Goal: Submit feedback/report problem

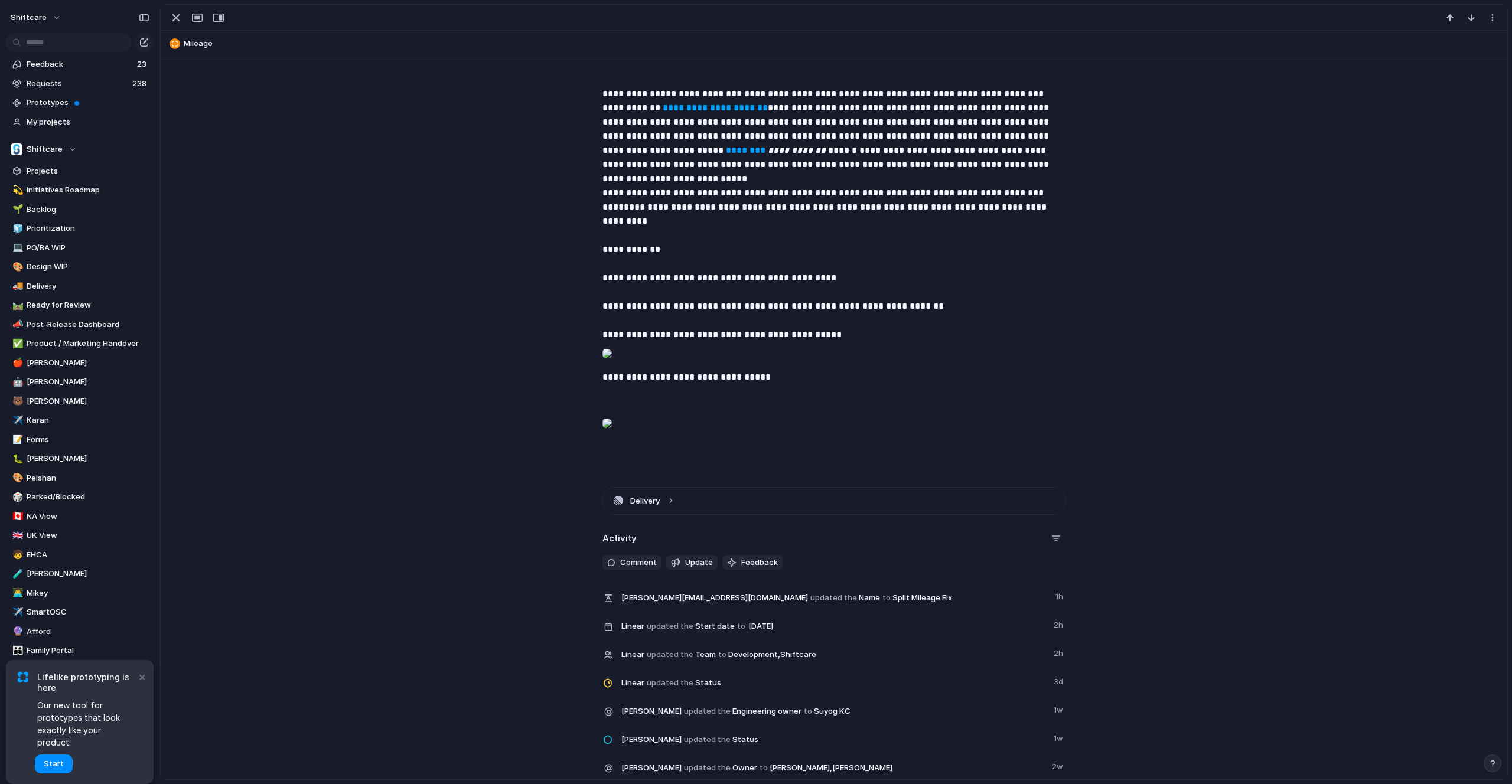
scroll to position [191, 0]
click at [612, 347] on div at bounding box center [607, 353] width 9 height 24
click at [612, 434] on div at bounding box center [607, 423] width 9 height 24
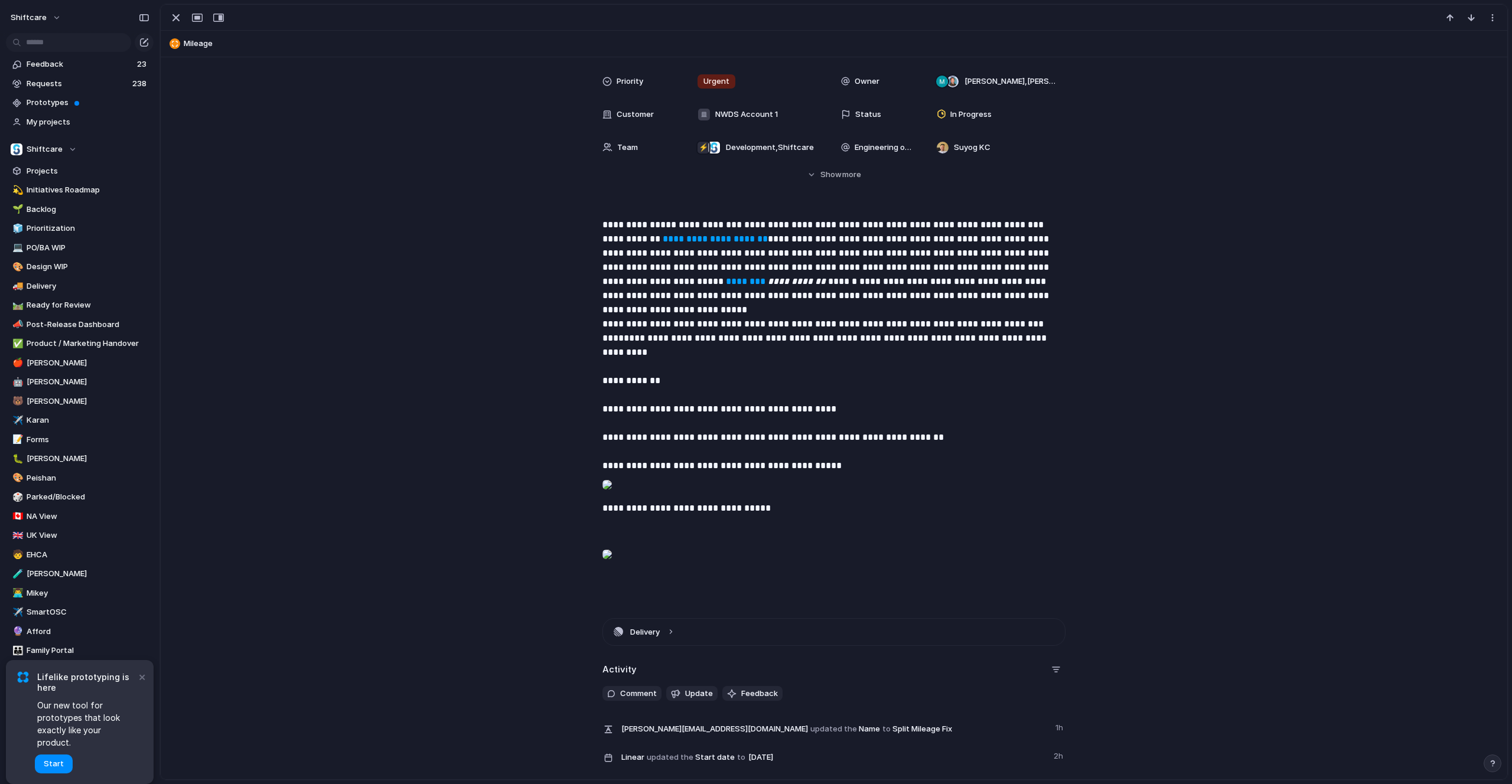
scroll to position [0, 0]
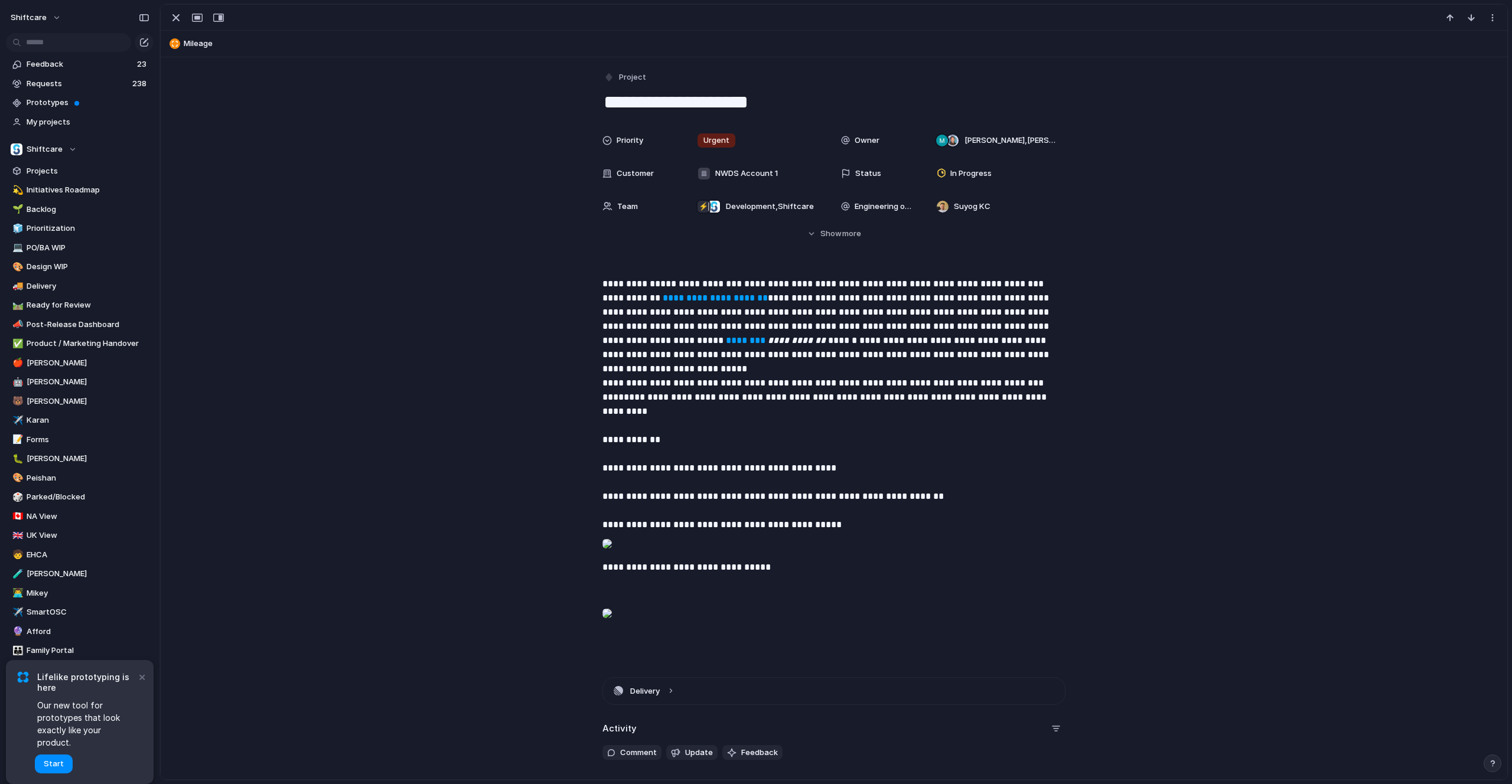
click at [612, 555] on div at bounding box center [607, 544] width 9 height 24
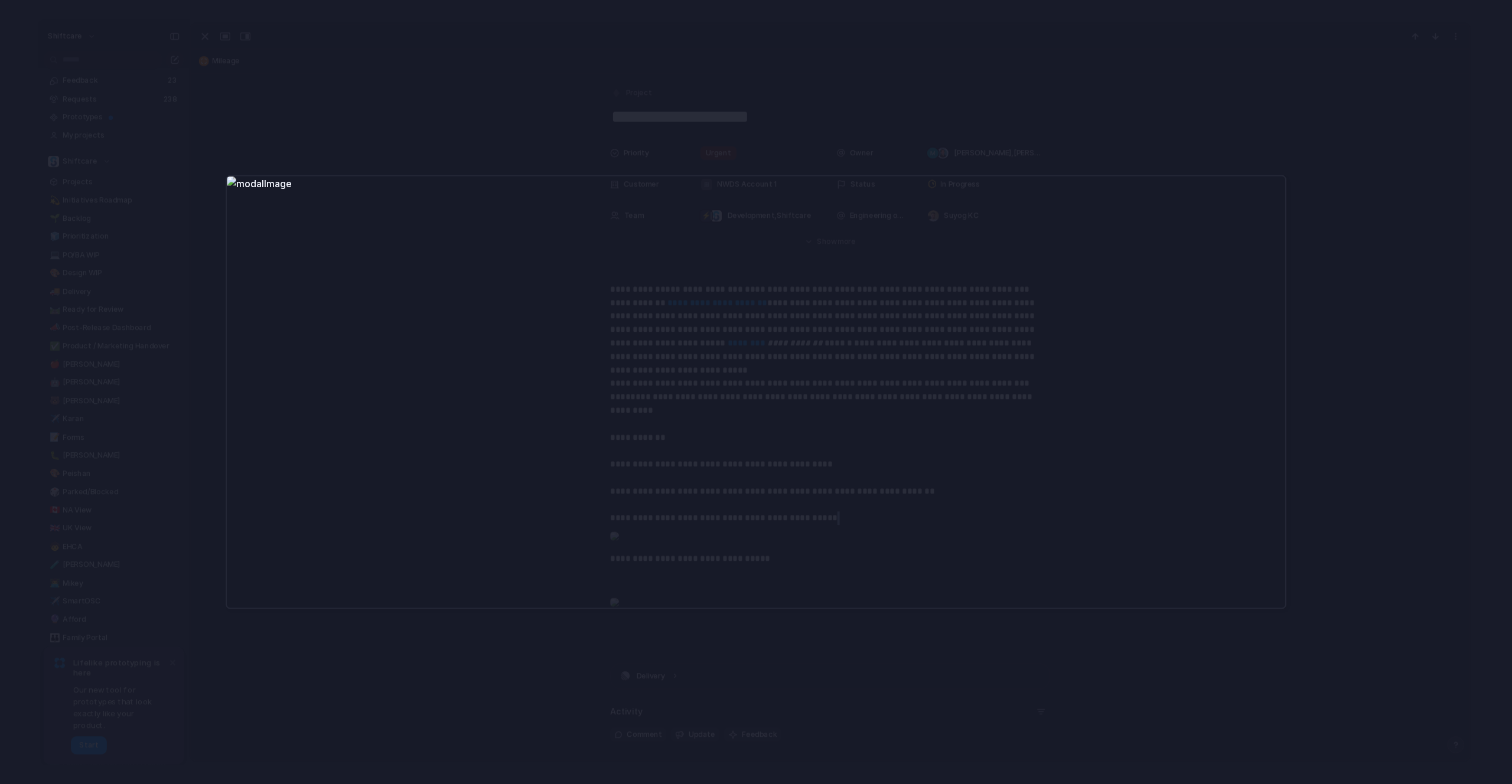
click at [364, 121] on div at bounding box center [756, 392] width 1512 height 784
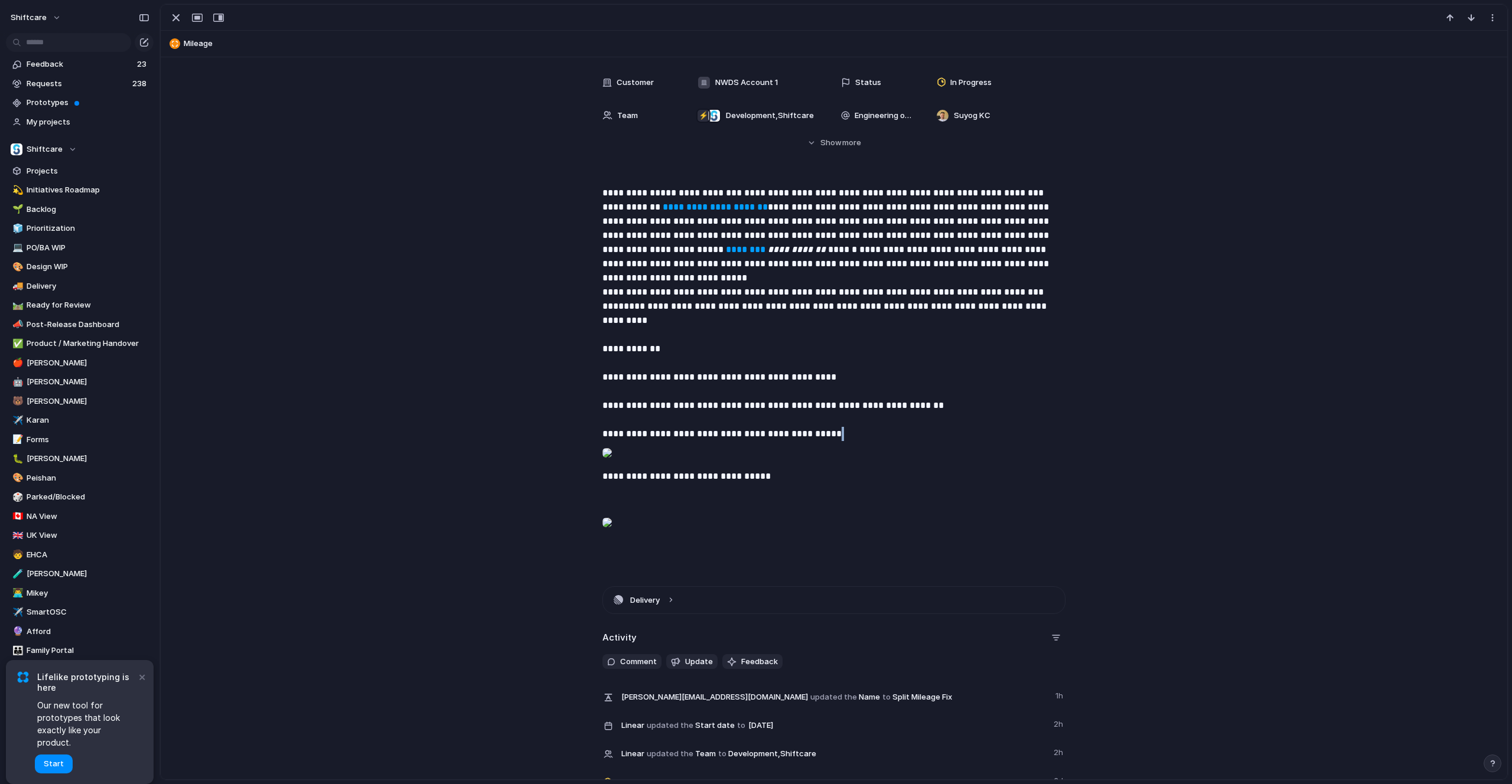
scroll to position [82, 0]
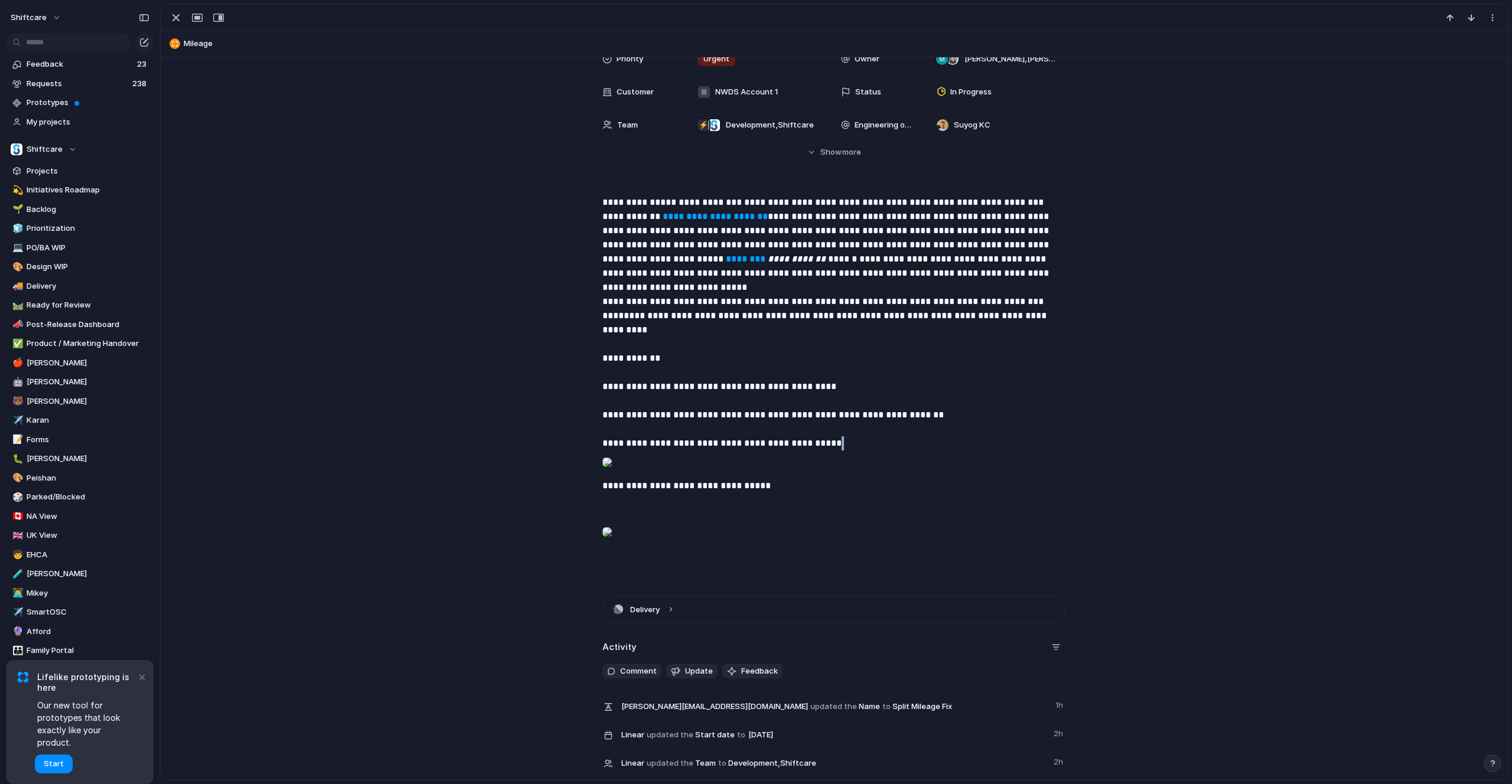
click at [612, 474] on div at bounding box center [607, 463] width 9 height 24
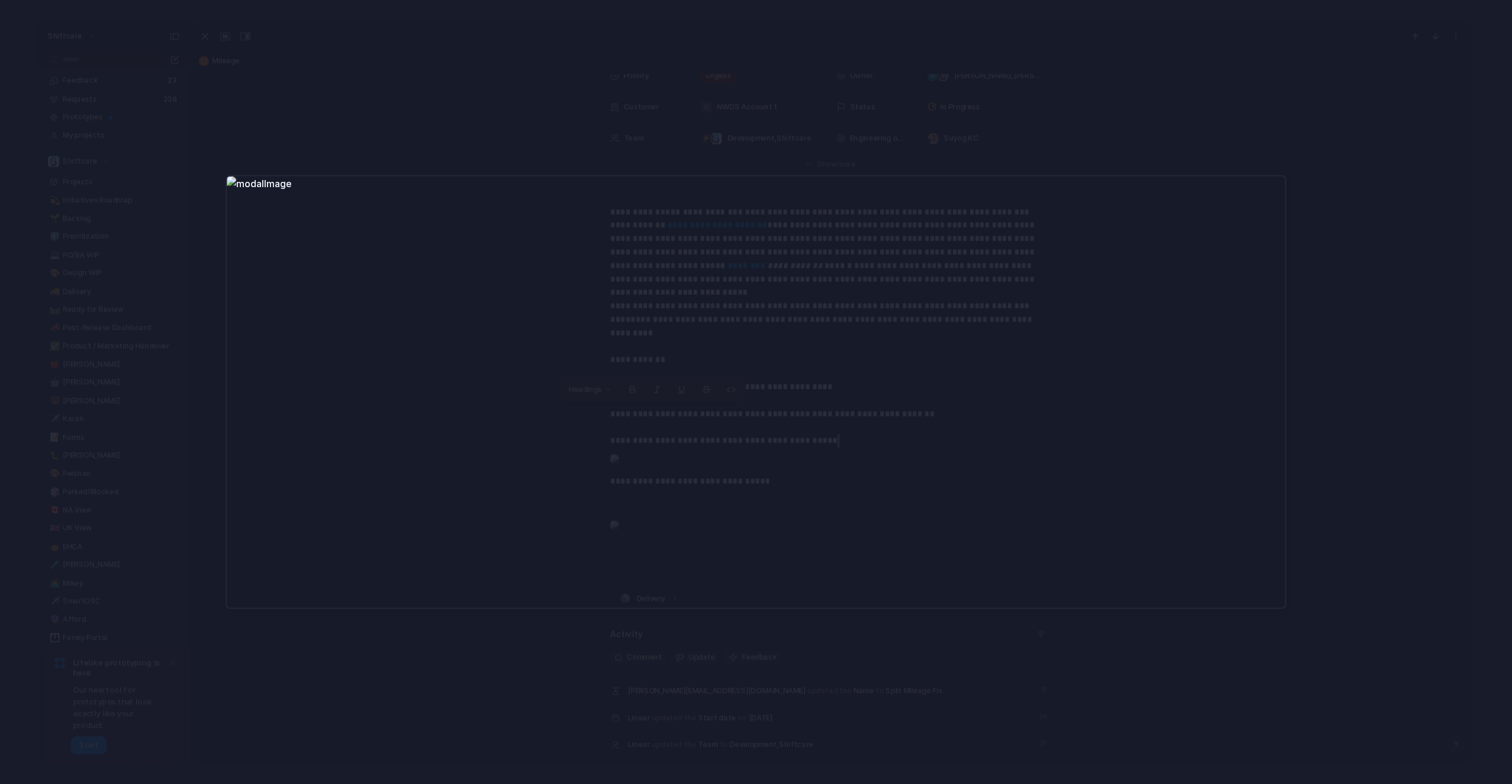
click at [280, 52] on div at bounding box center [756, 392] width 1512 height 784
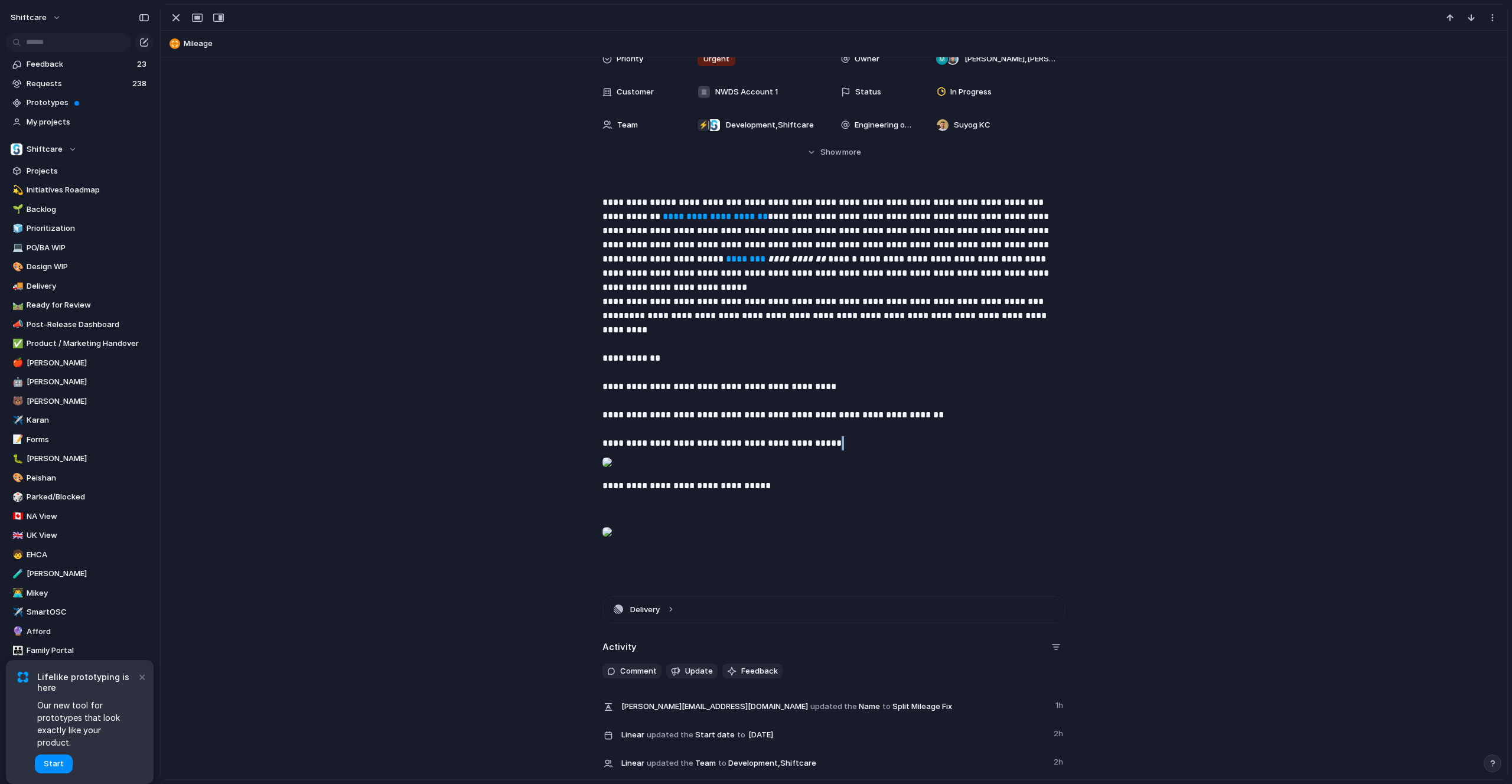
click at [612, 454] on div at bounding box center [607, 463] width 9 height 24
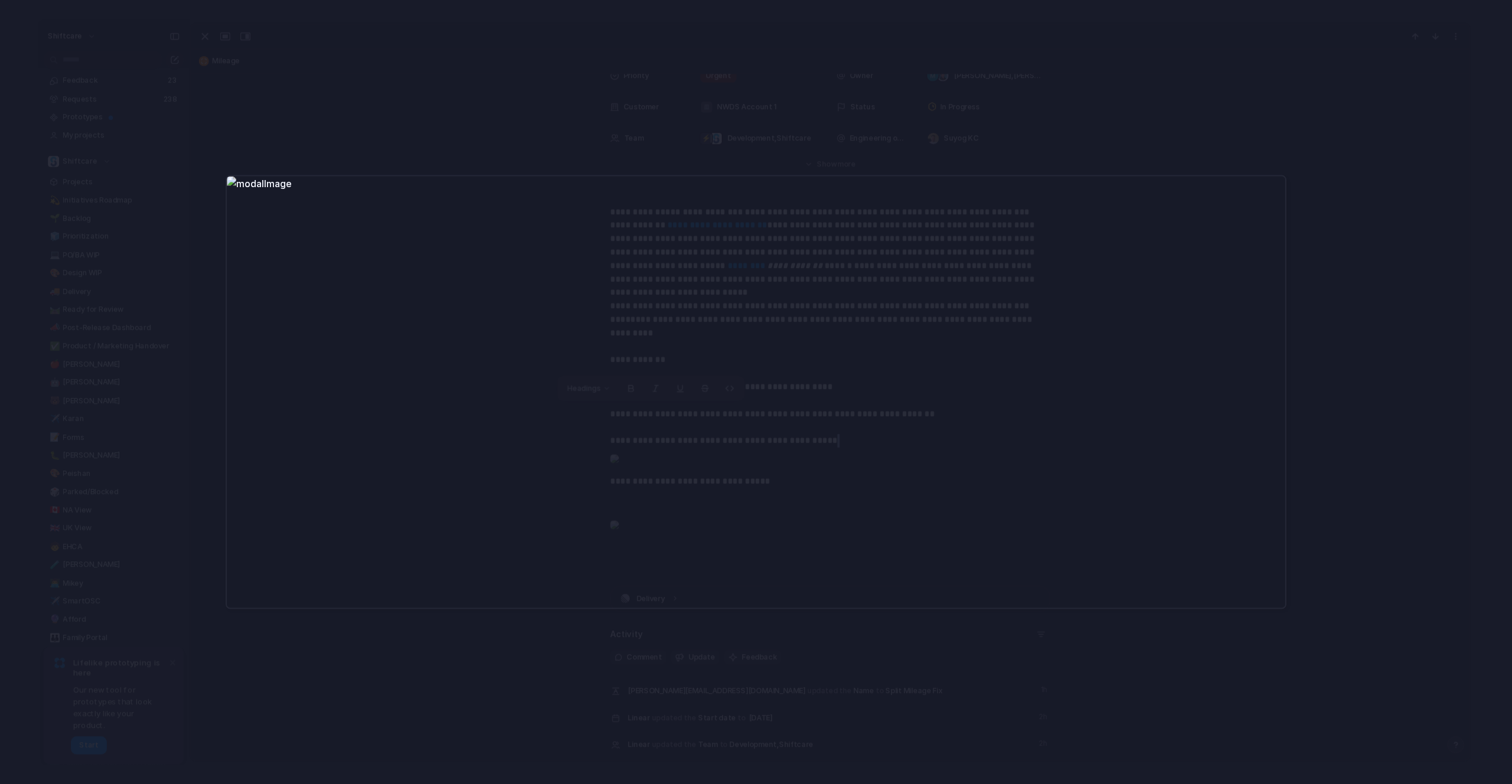
click at [571, 105] on div at bounding box center [756, 392] width 1512 height 784
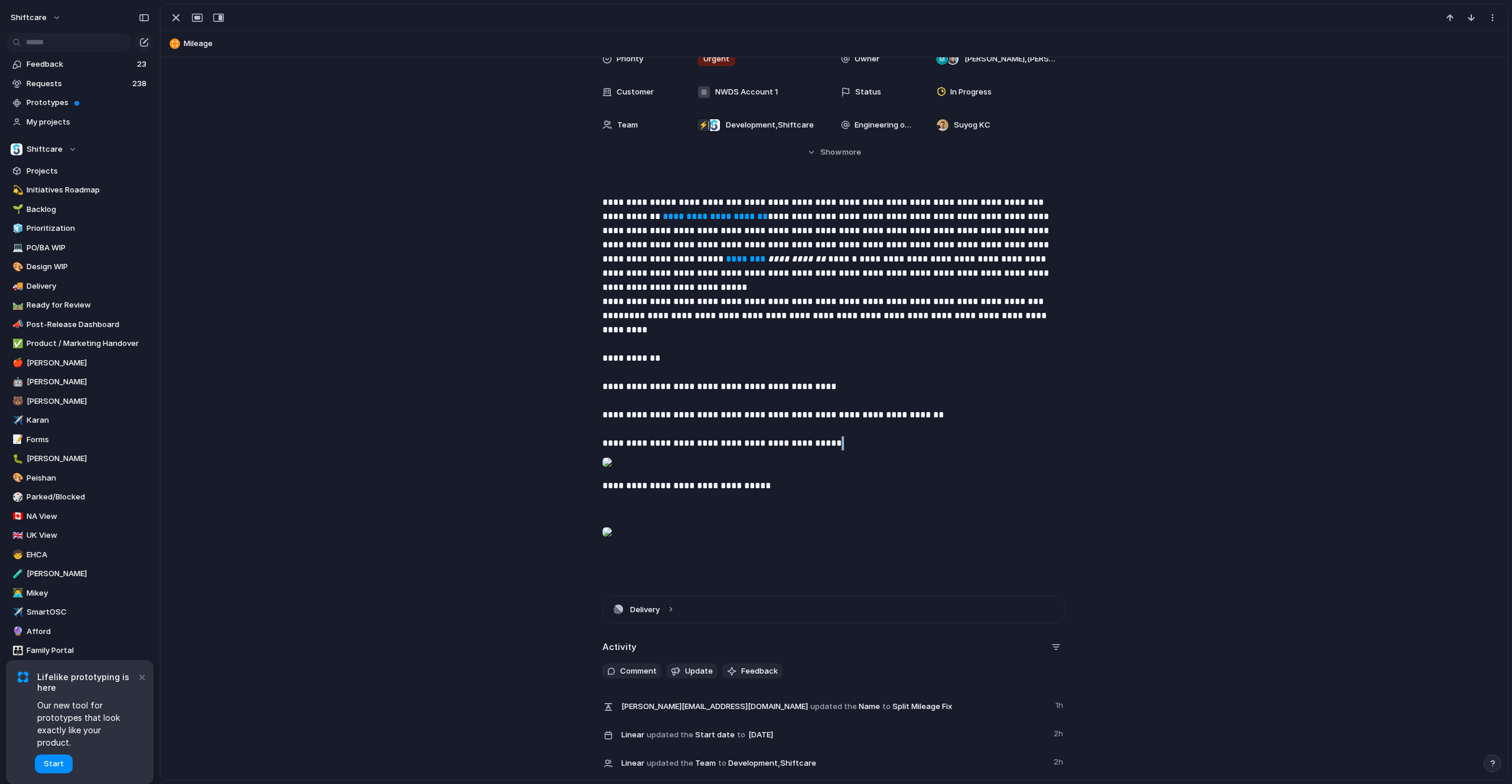
click at [612, 544] on div at bounding box center [607, 532] width 9 height 24
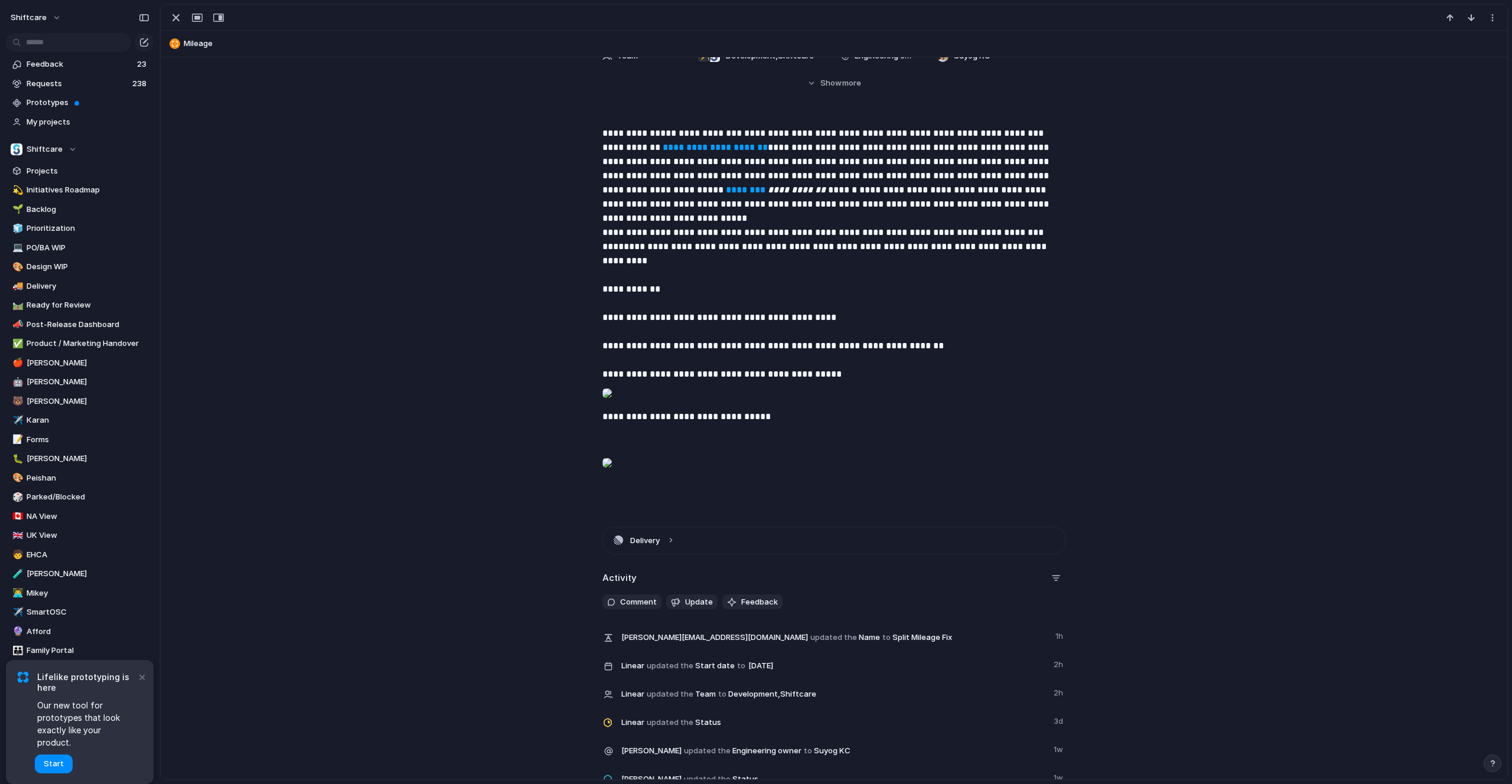
scroll to position [0, 0]
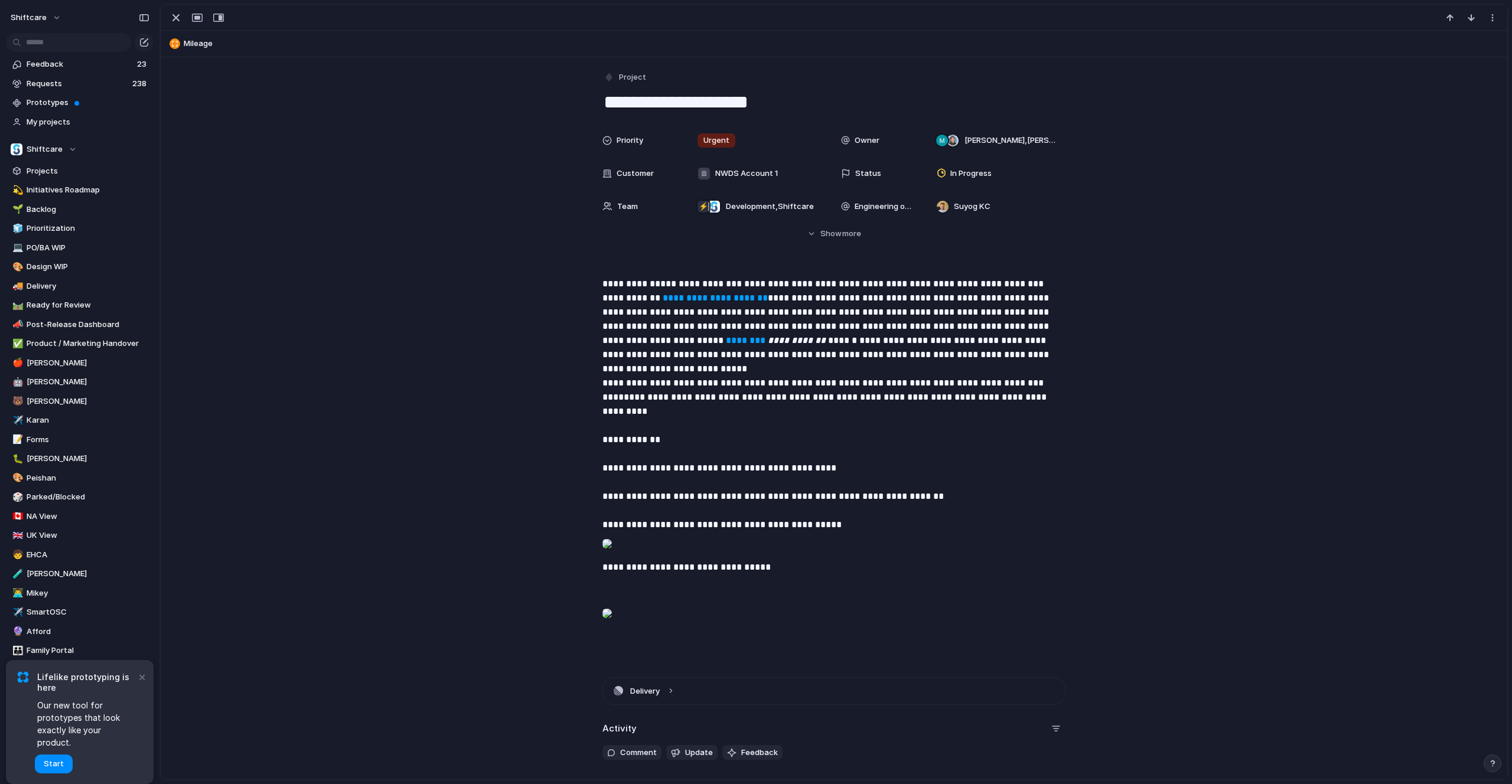
click at [612, 555] on div at bounding box center [607, 544] width 9 height 24
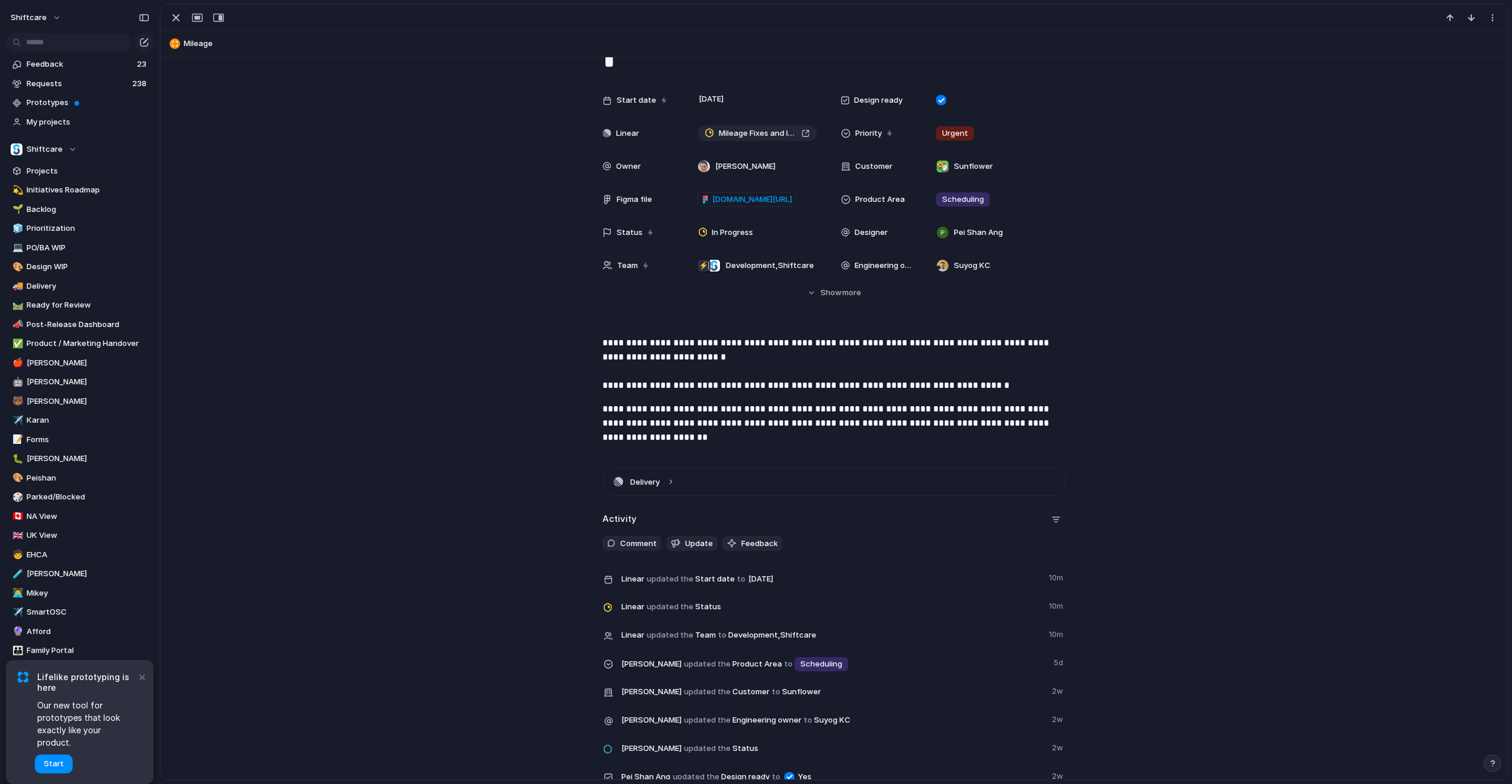
scroll to position [338, 0]
